Goal: Information Seeking & Learning: Learn about a topic

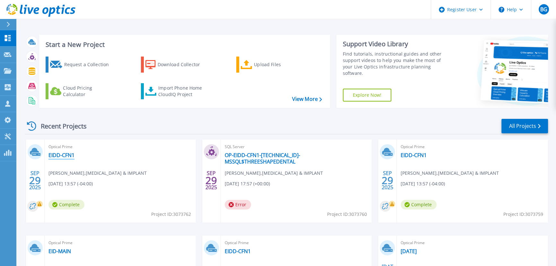
click at [68, 153] on link "EIDD-CFN1" at bounding box center [61, 155] width 26 height 6
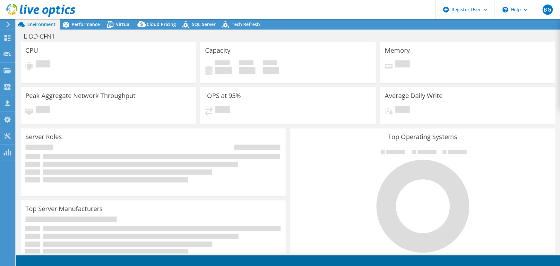
select select "USD"
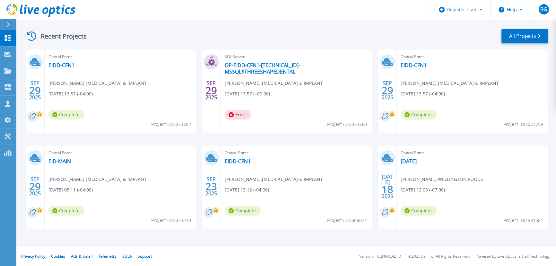
scroll to position [31, 0]
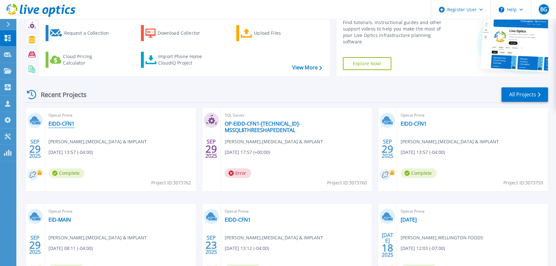
click at [66, 122] on link "EIDD-CFN1" at bounding box center [61, 123] width 26 height 6
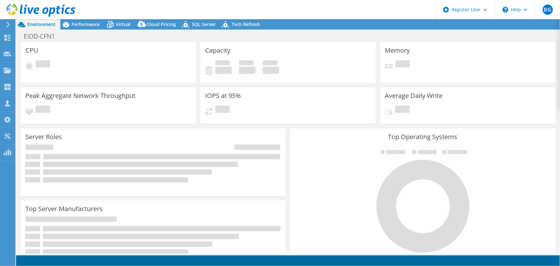
select select "USD"
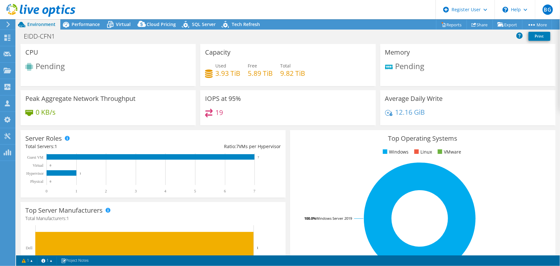
click at [42, 67] on span "Pending" at bounding box center [50, 66] width 29 height 11
click at [46, 67] on span "Pending" at bounding box center [50, 66] width 29 height 11
click at [38, 13] on use at bounding box center [40, 10] width 69 height 13
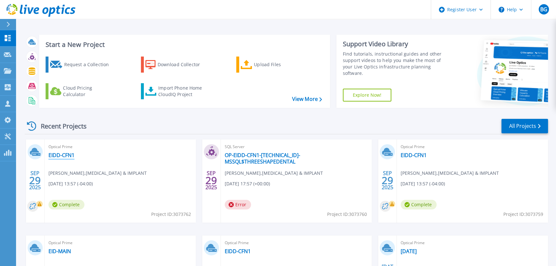
click at [63, 156] on link "EIDD-CFN1" at bounding box center [61, 155] width 26 height 6
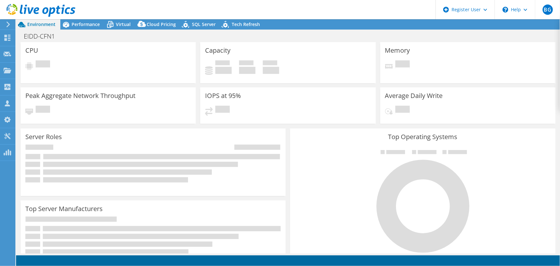
select select "USD"
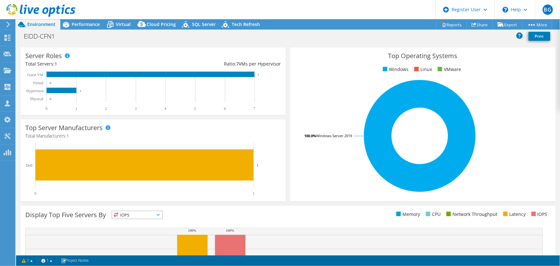
scroll to position [116, 0]
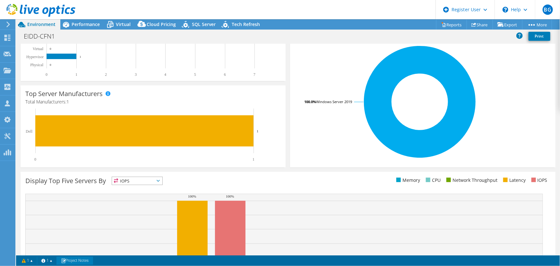
click at [79, 258] on link "Project Notes" at bounding box center [74, 260] width 37 height 8
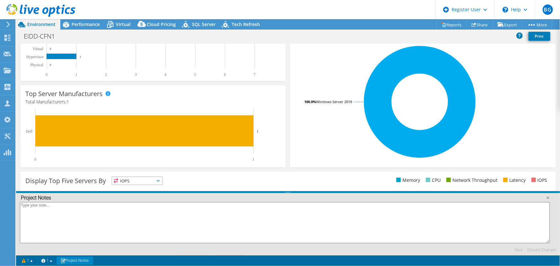
click at [43, 13] on use at bounding box center [40, 10] width 69 height 13
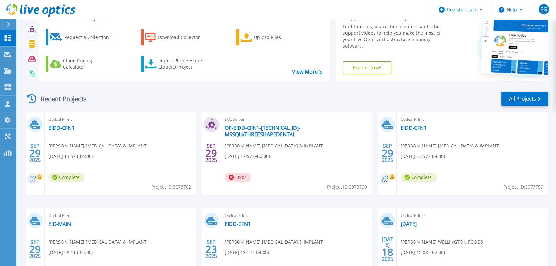
scroll to position [90, 0]
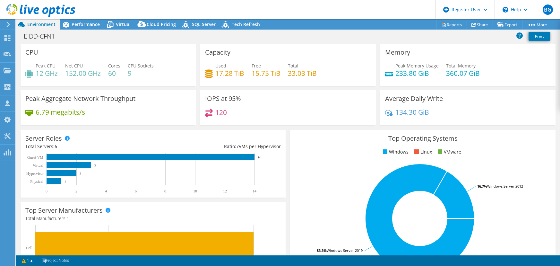
select select "USD"
click at [83, 21] on span "Performance" at bounding box center [86, 24] width 28 height 6
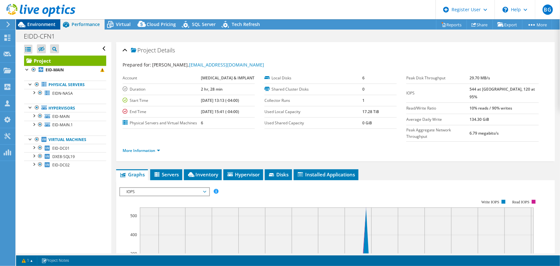
click at [48, 25] on span "Environment" at bounding box center [41, 24] width 28 height 6
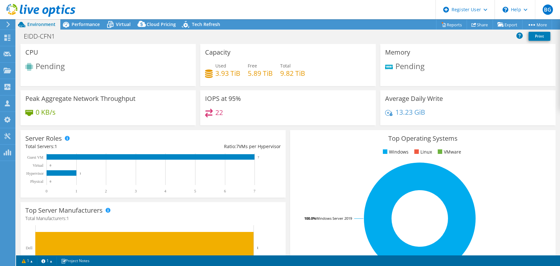
select select "USD"
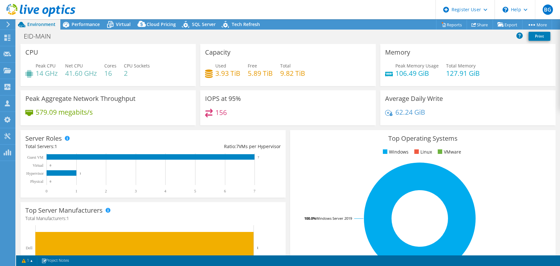
select select "USD"
click at [87, 24] on span "Performance" at bounding box center [86, 24] width 28 height 6
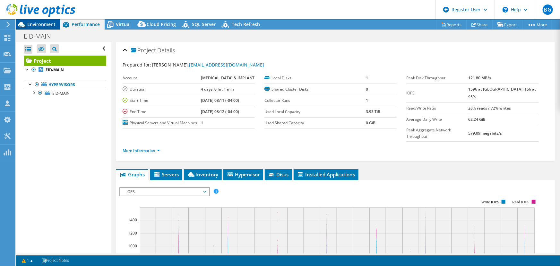
click at [47, 27] on div "Environment" at bounding box center [38, 24] width 44 height 10
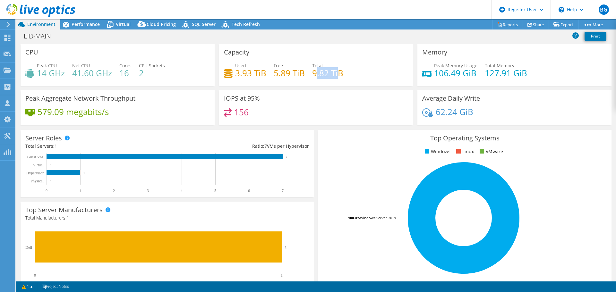
drag, startPoint x: 337, startPoint y: 74, endPoint x: 312, endPoint y: 74, distance: 24.7
click at [312, 75] on h4 "9.82 TiB" at bounding box center [327, 73] width 31 height 7
click at [312, 74] on h4 "9.82 TiB" at bounding box center [327, 73] width 31 height 7
drag, startPoint x: 309, startPoint y: 74, endPoint x: 337, endPoint y: 76, distance: 27.9
click at [337, 76] on div "Used 3.93 TiB Free 5.89 TiB Total 9.82 TiB" at bounding box center [316, 72] width 184 height 21
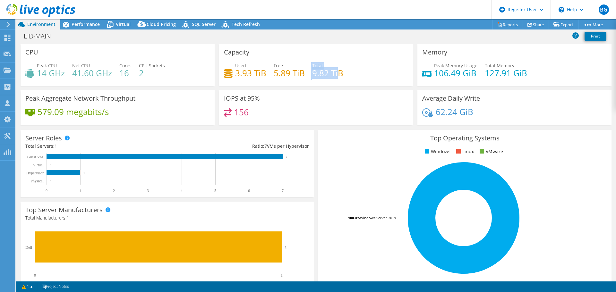
click at [337, 76] on h4 "9.82 TiB" at bounding box center [327, 73] width 31 height 7
drag, startPoint x: 341, startPoint y: 76, endPoint x: 304, endPoint y: 77, distance: 37.6
click at [304, 77] on div "Used 3.93 TiB Free 5.89 TiB Total 9.82 TiB" at bounding box center [316, 72] width 184 height 21
click at [85, 27] on span "Performance" at bounding box center [86, 24] width 28 height 6
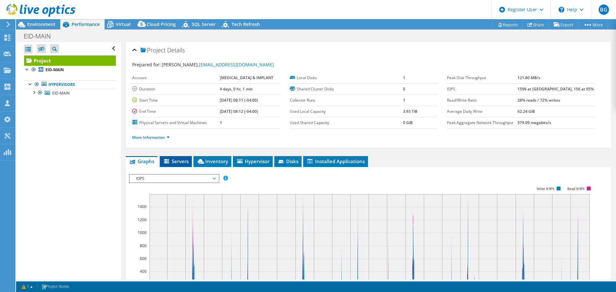
click at [181, 162] on span "Servers" at bounding box center [176, 161] width 26 height 6
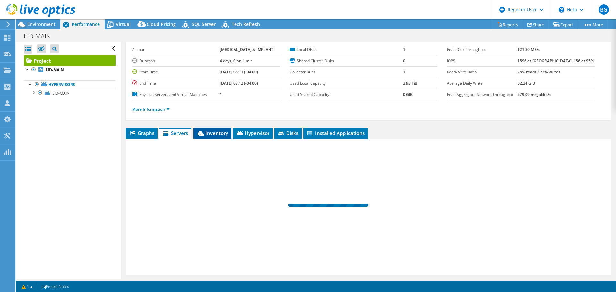
scroll to position [48, 0]
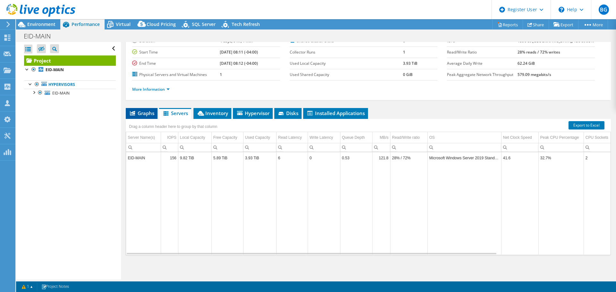
click at [145, 116] on span "Graphs" at bounding box center [141, 113] width 25 height 6
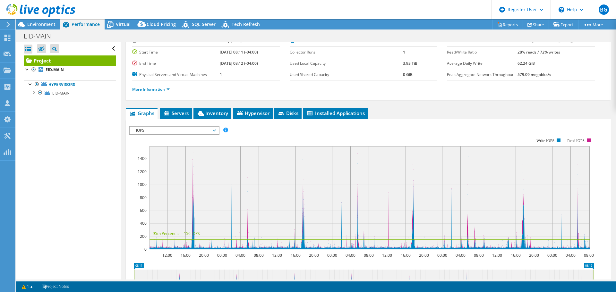
click at [152, 133] on span "IOPS" at bounding box center [174, 131] width 82 height 8
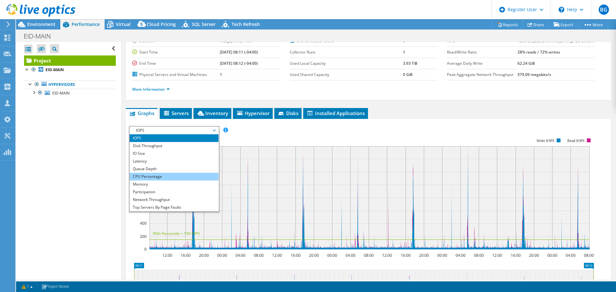
click at [160, 176] on li "CPU Percentage" at bounding box center [174, 177] width 89 height 8
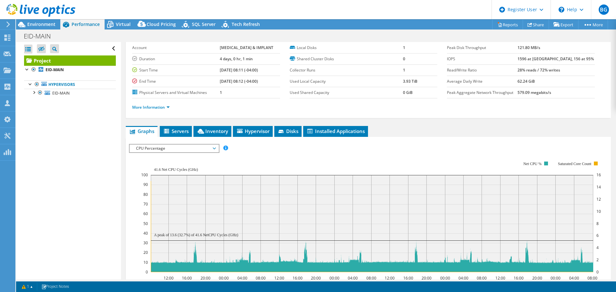
scroll to position [0, 0]
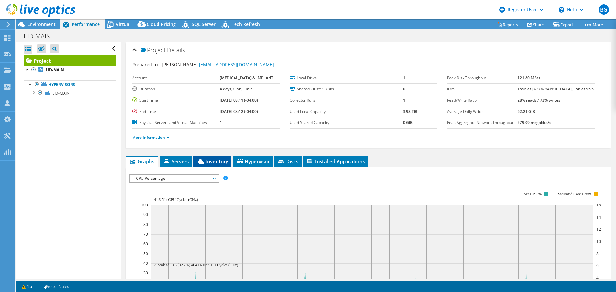
click at [214, 164] on span "Inventory" at bounding box center [212, 161] width 31 height 6
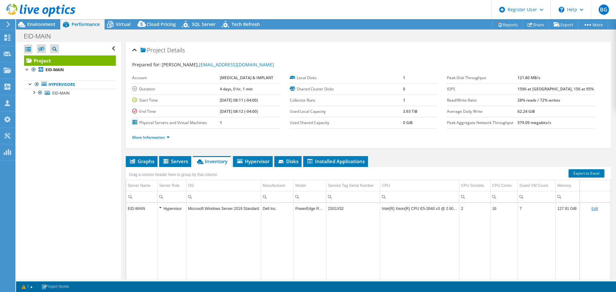
scroll to position [48, 0]
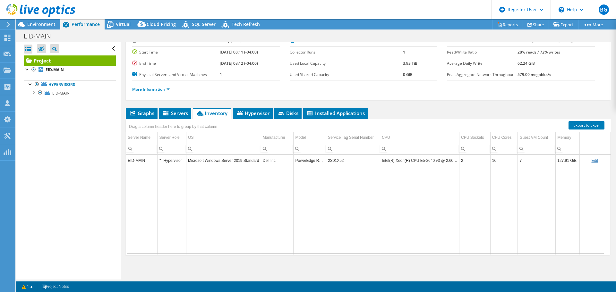
click at [331, 162] on td "2S01X52" at bounding box center [353, 160] width 54 height 11
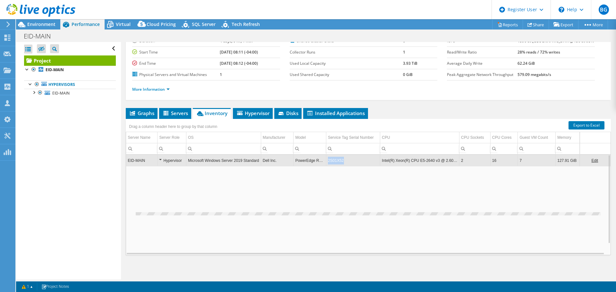
click at [331, 162] on td "2S01X52" at bounding box center [353, 160] width 54 height 11
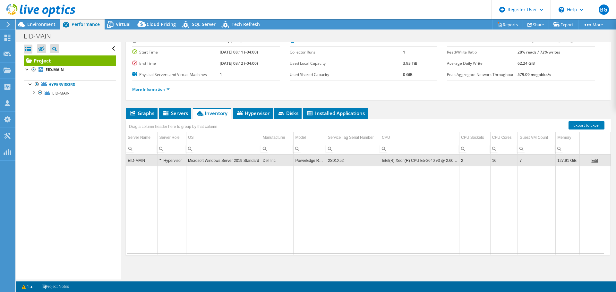
copy td "2S01X52"
click at [334, 159] on td "2S01X52" at bounding box center [353, 160] width 54 height 11
click at [335, 160] on td "2S01X52" at bounding box center [353, 160] width 54 height 11
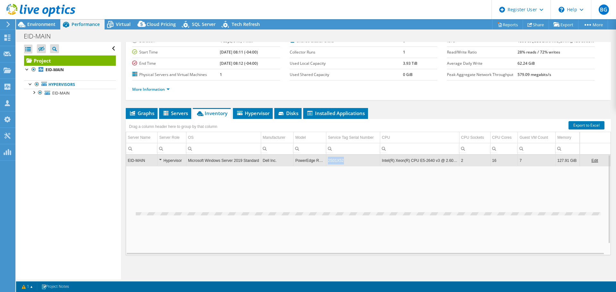
click at [335, 160] on td "2S01X52" at bounding box center [353, 160] width 54 height 11
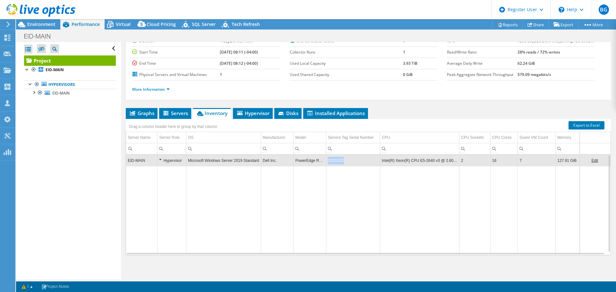
drag, startPoint x: 343, startPoint y: 161, endPoint x: 323, endPoint y: 162, distance: 19.6
click at [323, 162] on tr "EID-MAIN Hypervisor Microsoft Windows Server 2019 Standard Dell Inc. PowerEdge …" at bounding box center [368, 160] width 484 height 11
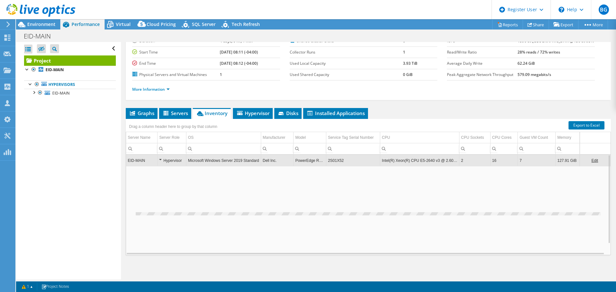
copy tr "2S01X52"
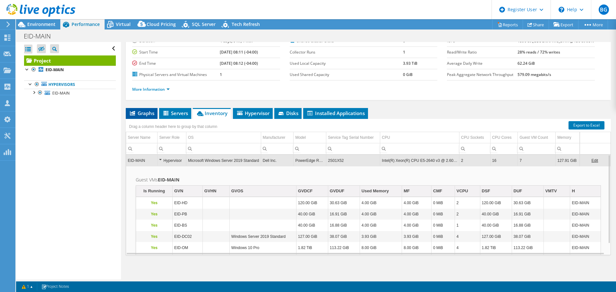
click at [153, 114] on span "Graphs" at bounding box center [141, 113] width 25 height 6
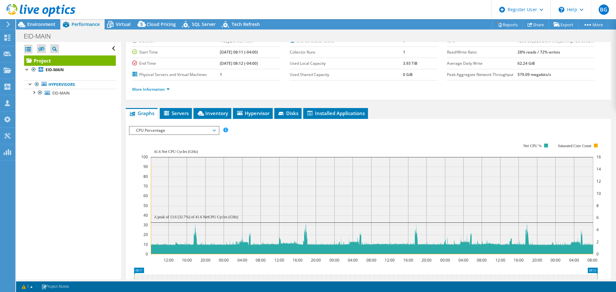
click at [155, 129] on span "CPU Percentage" at bounding box center [174, 131] width 82 height 8
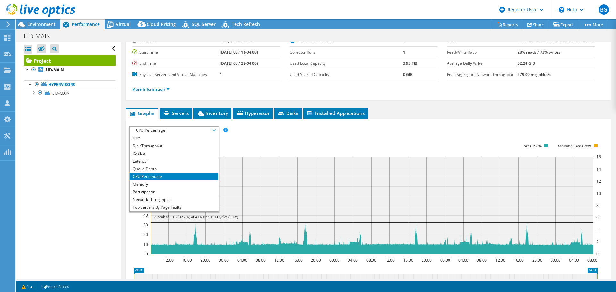
click at [150, 173] on li "CPU Percentage" at bounding box center [174, 177] width 89 height 8
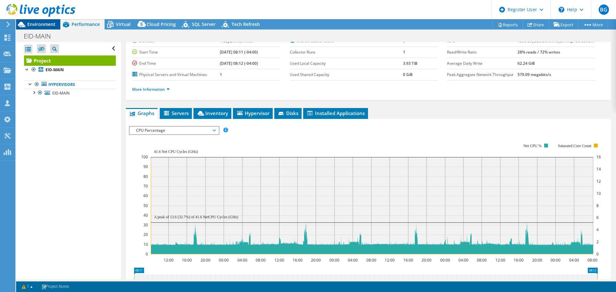
click at [38, 23] on span "Environment" at bounding box center [41, 24] width 28 height 6
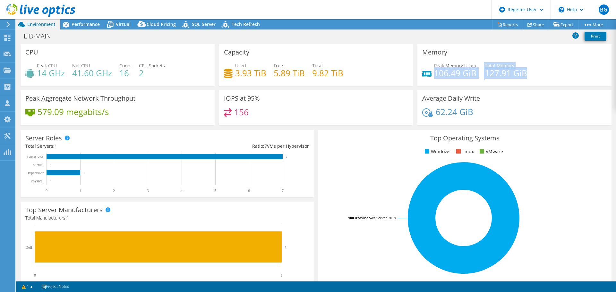
drag, startPoint x: 525, startPoint y: 73, endPoint x: 433, endPoint y: 70, distance: 92.2
click at [433, 70] on div "Peak Memory Usage 106.49 GiB Total Memory 127.91 GiB" at bounding box center [514, 72] width 184 height 21
click at [434, 70] on h4 "106.49 GiB" at bounding box center [455, 73] width 43 height 7
drag, startPoint x: 429, startPoint y: 73, endPoint x: 534, endPoint y: 70, distance: 105.0
click at [534, 70] on div "Peak Memory Usage 106.49 GiB Total Memory 127.91 GiB" at bounding box center [514, 72] width 184 height 21
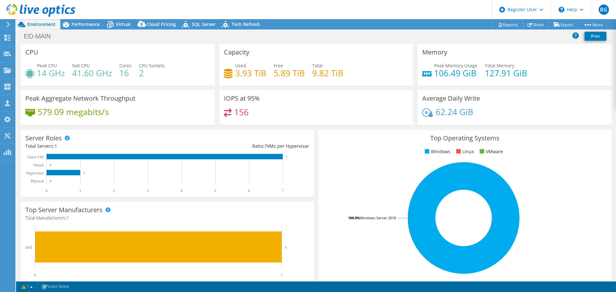
click at [534, 70] on div "Peak Memory Usage 106.49 GiB Total Memory 127.91 GiB" at bounding box center [514, 72] width 184 height 21
drag, startPoint x: 537, startPoint y: 74, endPoint x: 414, endPoint y: 70, distance: 123.3
click at [415, 70] on div "Memory Peak Memory Usage 106.49 GiB Total Memory 127.91 GiB" at bounding box center [514, 65] width 199 height 42
click at [422, 66] on div "Peak Memory Usage 106.49 GiB" at bounding box center [449, 69] width 55 height 14
drag, startPoint x: 483, startPoint y: 72, endPoint x: 516, endPoint y: 71, distance: 33.1
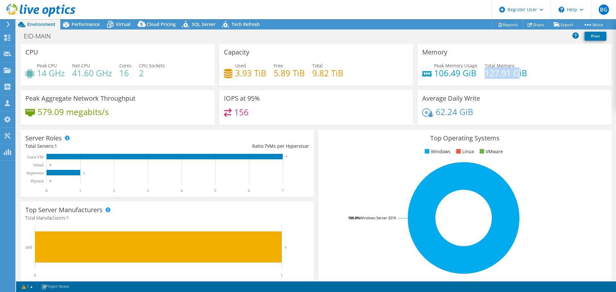
click at [516, 71] on h4 "127.91 GiB" at bounding box center [506, 73] width 42 height 7
drag, startPoint x: 527, startPoint y: 71, endPoint x: 484, endPoint y: 71, distance: 42.7
click at [484, 71] on div "Peak Memory Usage 106.49 GiB Total Memory 127.91 GiB" at bounding box center [514, 72] width 184 height 21
drag, startPoint x: 430, startPoint y: 75, endPoint x: 470, endPoint y: 74, distance: 40.8
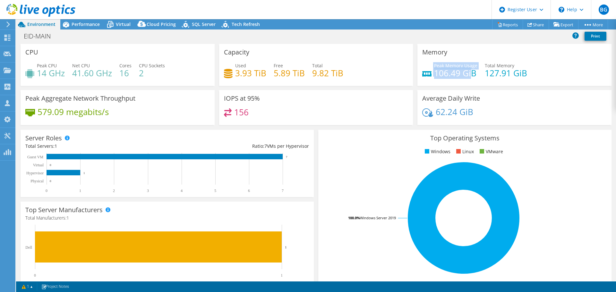
click at [470, 74] on div "Peak Memory Usage 106.49 GiB" at bounding box center [449, 69] width 55 height 14
click at [470, 74] on h4 "106.49 GiB" at bounding box center [455, 73] width 43 height 7
drag, startPoint x: 482, startPoint y: 75, endPoint x: 430, endPoint y: 75, distance: 52.0
click at [431, 75] on div "Peak Memory Usage 106.49 GiB Total Memory 127.91 GiB" at bounding box center [514, 72] width 184 height 21
click at [430, 75] on div "Peak Memory Usage 106.49 GiB" at bounding box center [449, 69] width 55 height 14
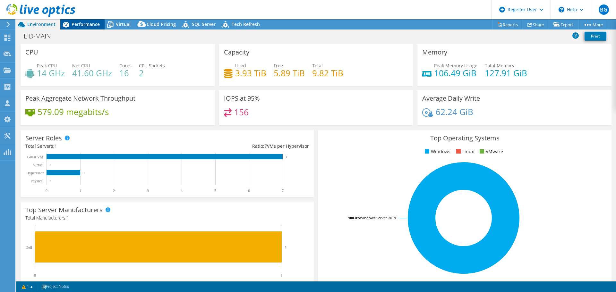
click at [94, 27] on div "Performance" at bounding box center [82, 24] width 44 height 10
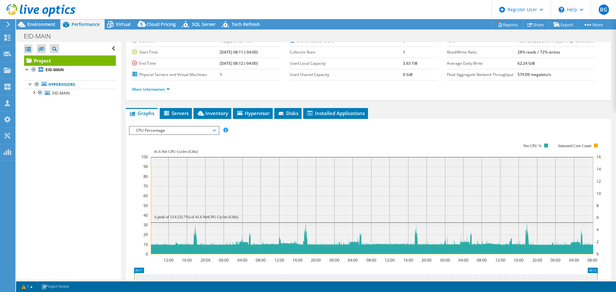
click at [175, 136] on rect at bounding box center [371, 199] width 460 height 128
click at [175, 132] on span "CPU Percentage" at bounding box center [174, 131] width 82 height 8
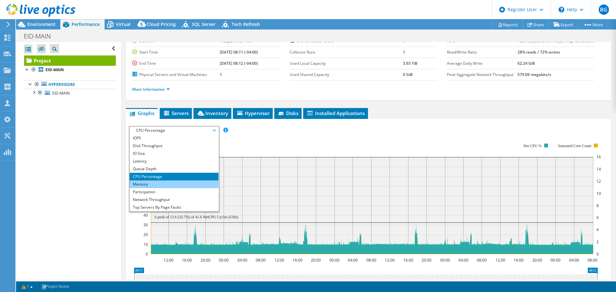
click at [200, 184] on li "Memory" at bounding box center [174, 185] width 89 height 8
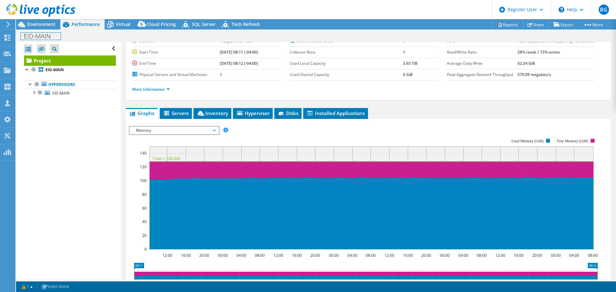
click at [49, 30] on div "EID-MAIN Print" at bounding box center [316, 36] width 600 height 13
click at [47, 25] on span "Environment" at bounding box center [41, 24] width 28 height 6
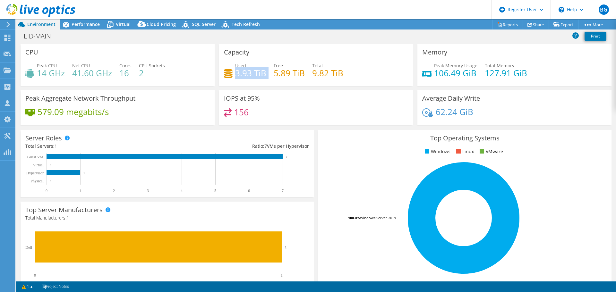
drag, startPoint x: 235, startPoint y: 75, endPoint x: 270, endPoint y: 77, distance: 35.3
click at [270, 77] on div "Used 3.93 TiB Free 5.89 TiB Total 9.82 TiB" at bounding box center [316, 72] width 184 height 21
click at [94, 24] on span "Performance" at bounding box center [86, 24] width 28 height 6
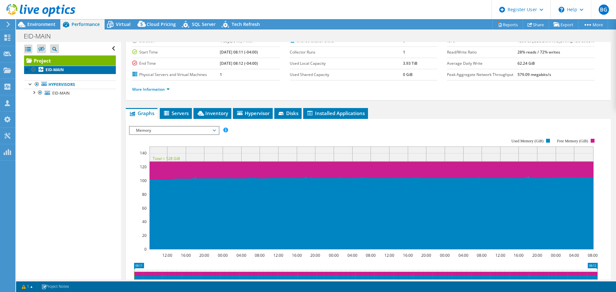
click at [64, 73] on link "EID-MAIN" at bounding box center [70, 70] width 92 height 8
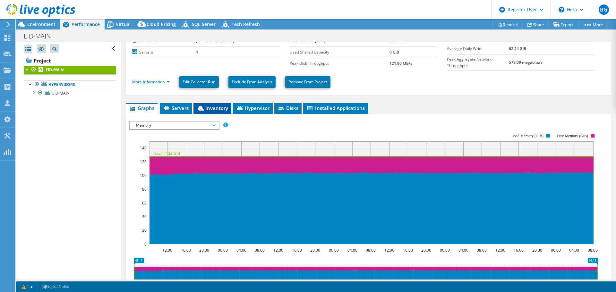
click at [210, 111] on li "Inventory" at bounding box center [212, 108] width 38 height 11
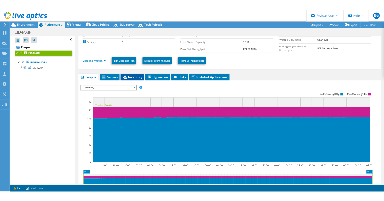
scroll to position [41, 0]
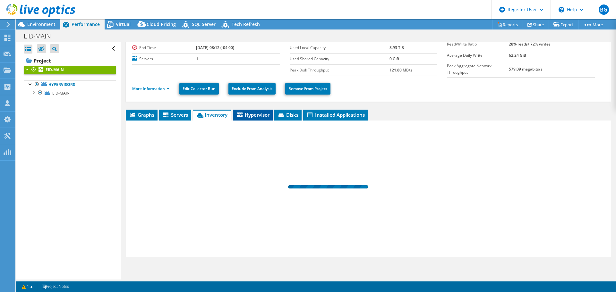
click at [259, 115] on span "Hypervisor" at bounding box center [252, 115] width 33 height 6
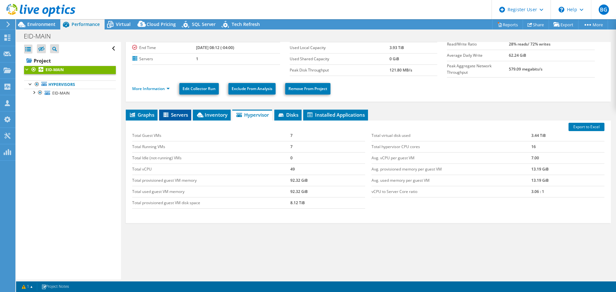
click at [169, 114] on icon at bounding box center [166, 115] width 6 height 5
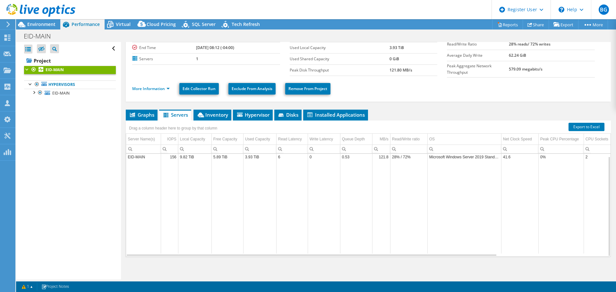
drag, startPoint x: 404, startPoint y: 161, endPoint x: 478, endPoint y: 159, distance: 73.8
click at [210, 116] on span "Inventory" at bounding box center [212, 115] width 31 height 6
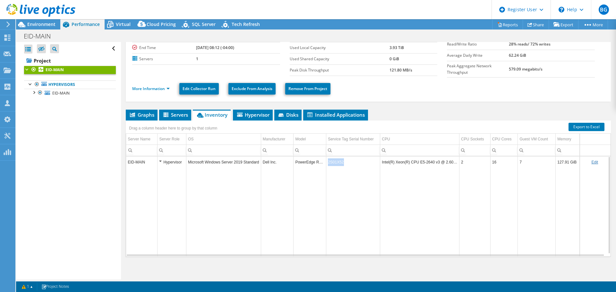
drag, startPoint x: 343, startPoint y: 163, endPoint x: 327, endPoint y: 163, distance: 16.0
click at [327, 163] on td "2S01X52" at bounding box center [353, 162] width 54 height 11
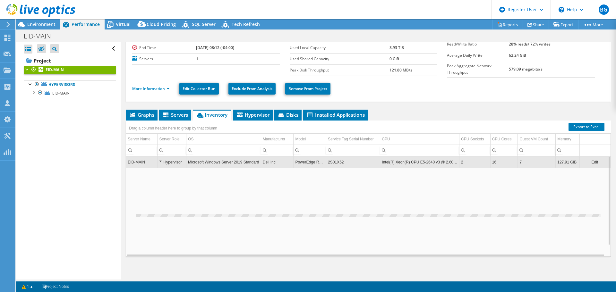
copy td "2S01X52"
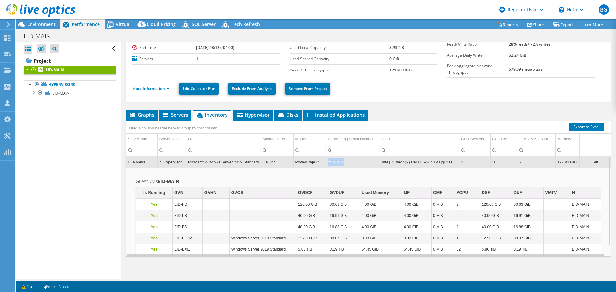
drag, startPoint x: 351, startPoint y: 159, endPoint x: 327, endPoint y: 161, distance: 24.8
click at [327, 161] on td "2S01X52" at bounding box center [353, 162] width 54 height 11
copy td "2S01X52"
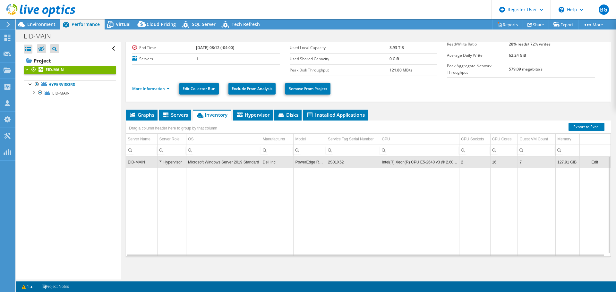
click at [330, 162] on td "2S01X52" at bounding box center [353, 162] width 54 height 11
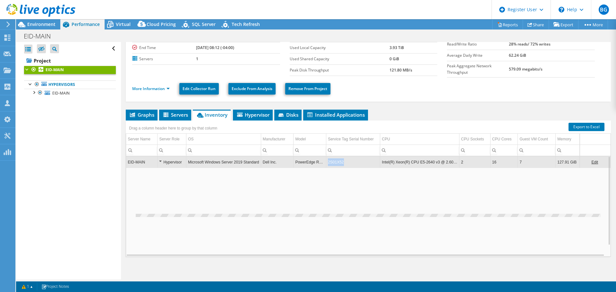
click at [330, 162] on td "2S01X52" at bounding box center [353, 162] width 54 height 11
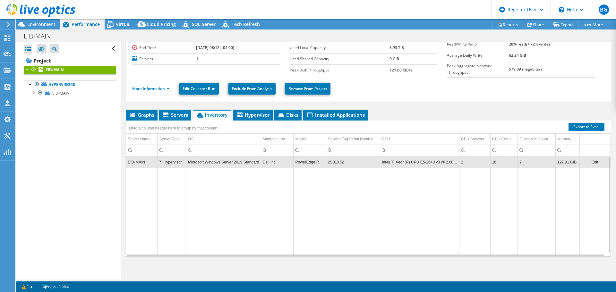
click at [330, 162] on td "2S01X52" at bounding box center [353, 162] width 54 height 11
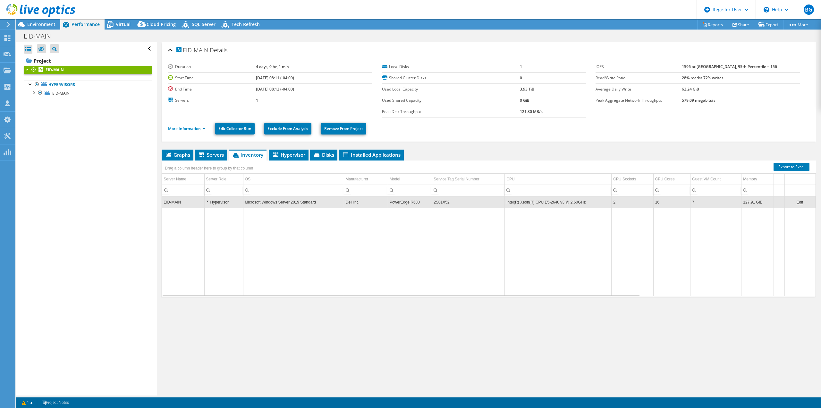
scroll to position [0, 0]
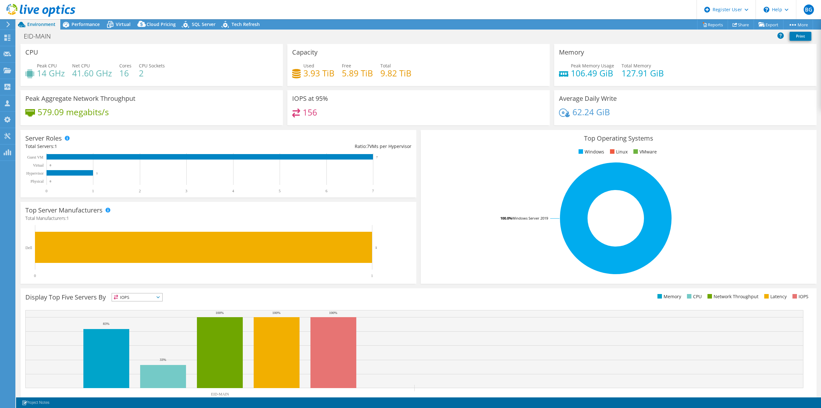
select select "USD"
